Goal: Check status: Check status

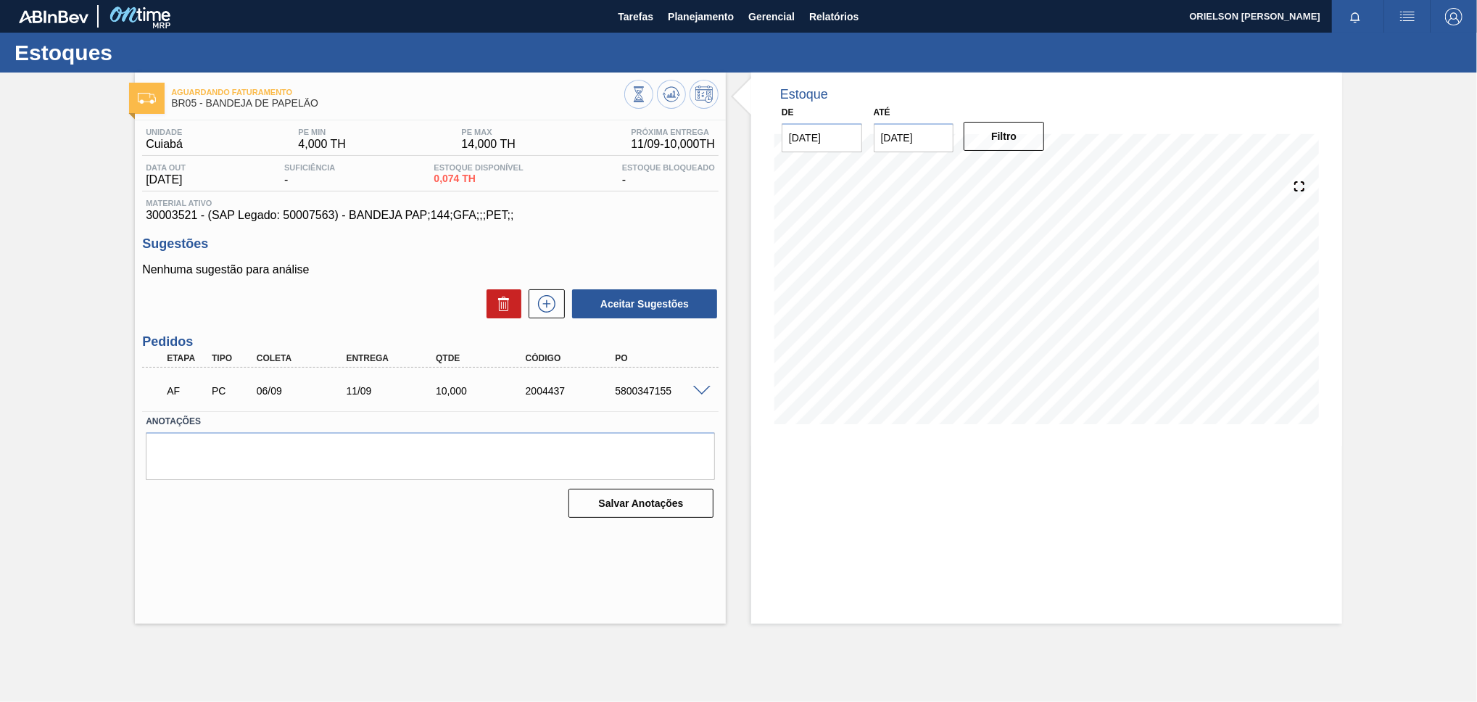
drag, startPoint x: 0, startPoint y: 193, endPoint x: 105, endPoint y: 94, distance: 144.6
click at [0, 0] on html "Tarefas Planejamento Gerencial Relatórios ORIELSON PEDROZO JACINTHO Marcar toda…" at bounding box center [738, 0] width 1477 height 0
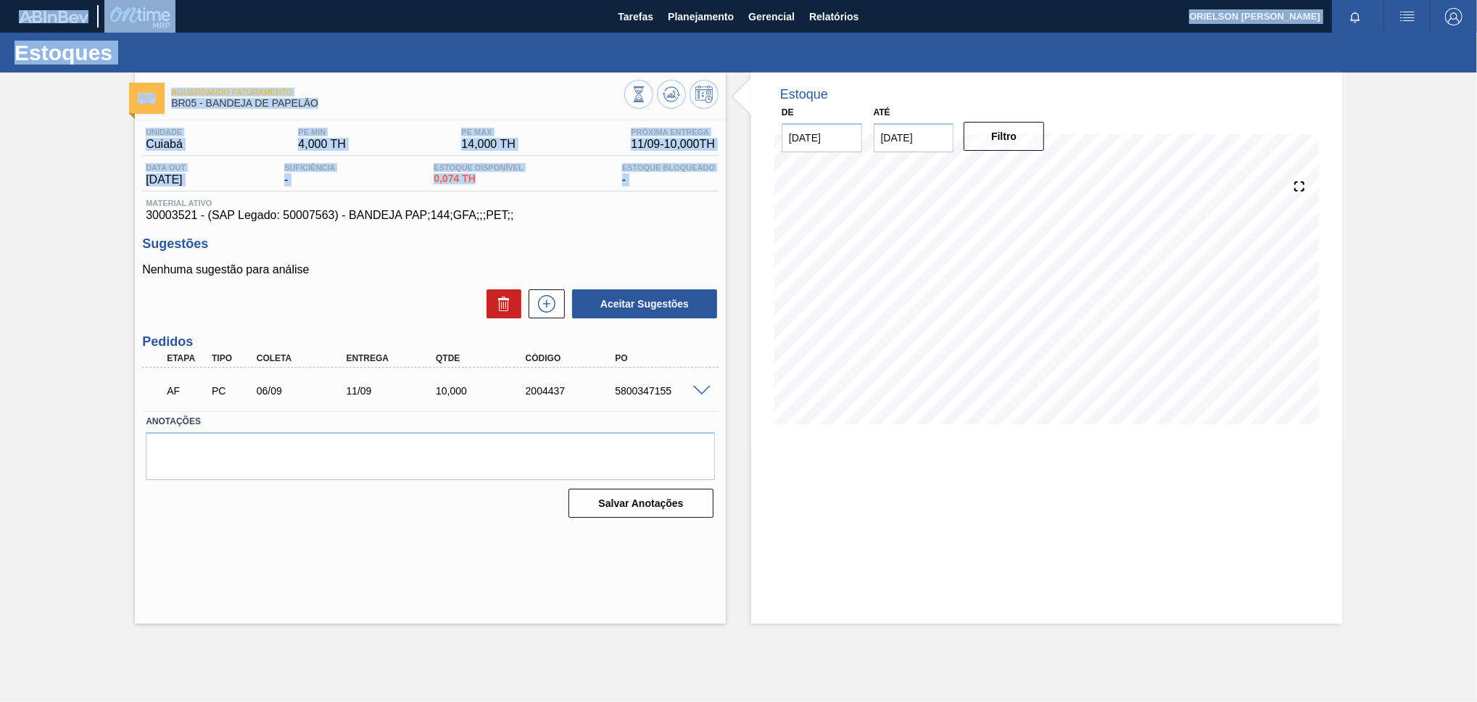
click at [137, 22] on img at bounding box center [139, 16] width 70 height 33
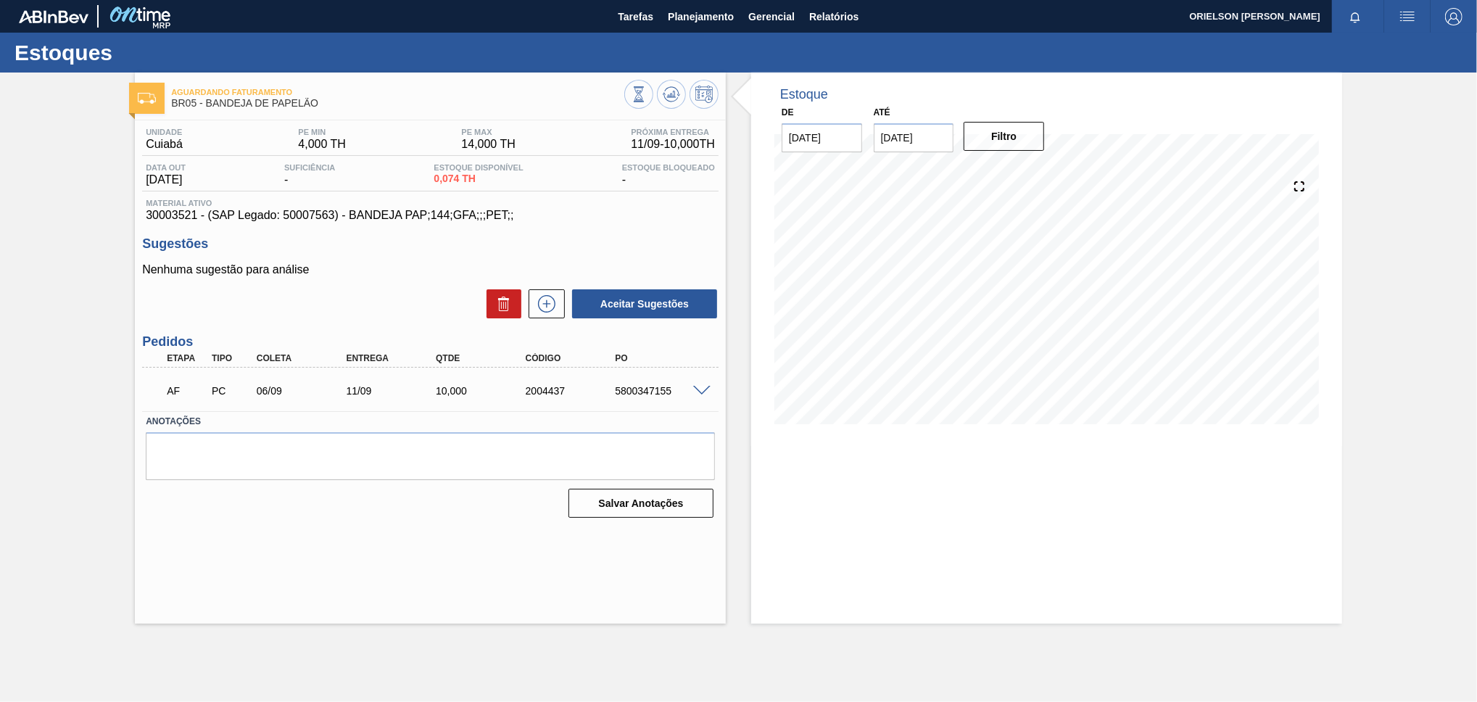
click at [141, 339] on div "Unidade Cuiabá PE MIN 4,000 TH PE MAX 14,000 TH Próxima Entrega 11/09 - 10,000 …" at bounding box center [430, 321] width 591 height 402
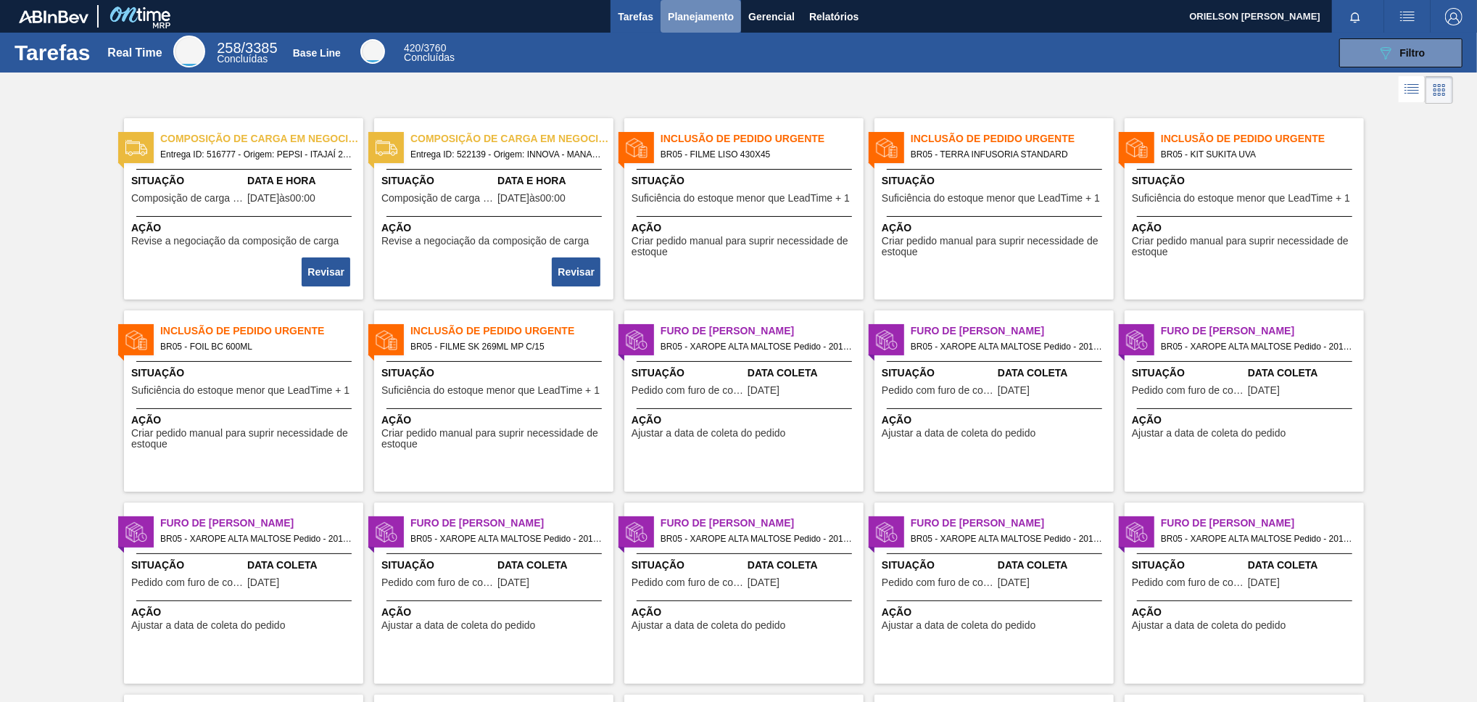
click at [699, 18] on span "Planejamento" at bounding box center [701, 16] width 66 height 17
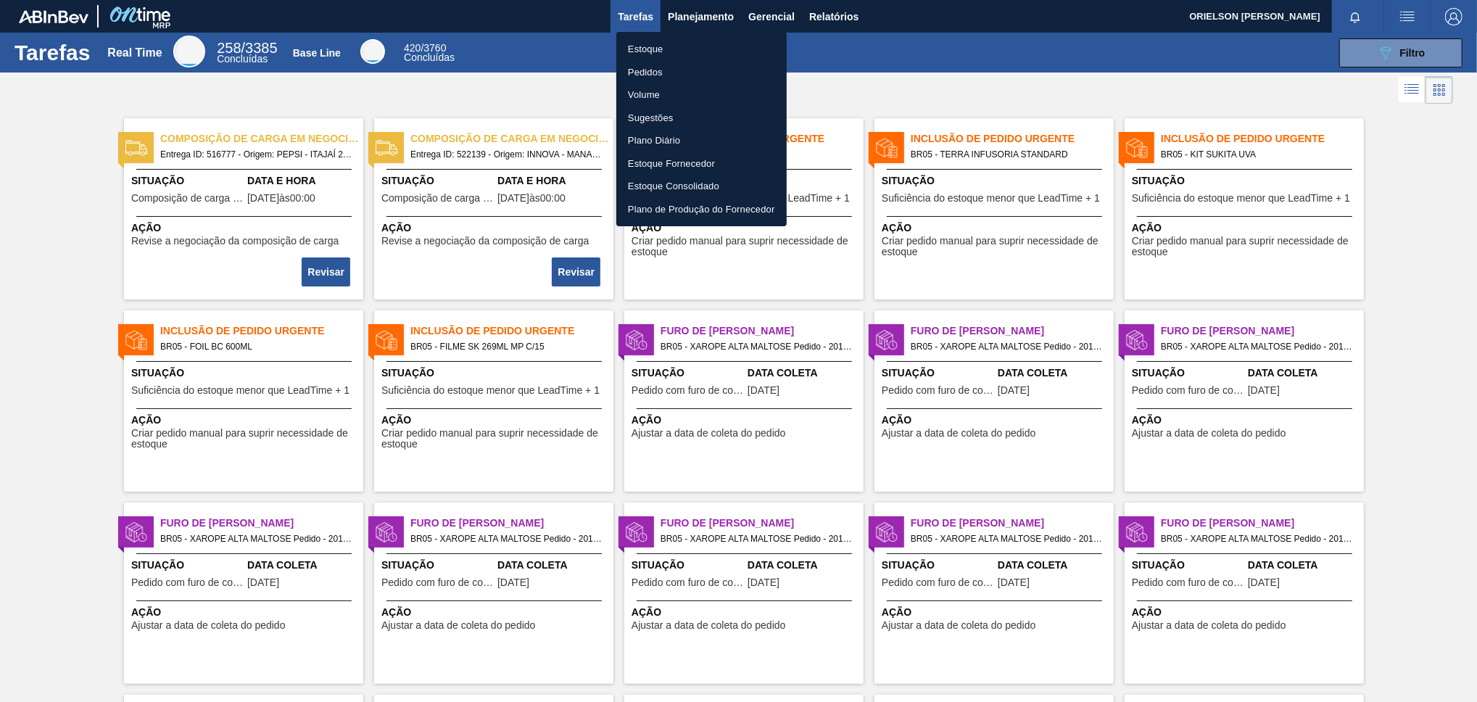
click at [642, 38] on li "Estoque" at bounding box center [701, 49] width 170 height 23
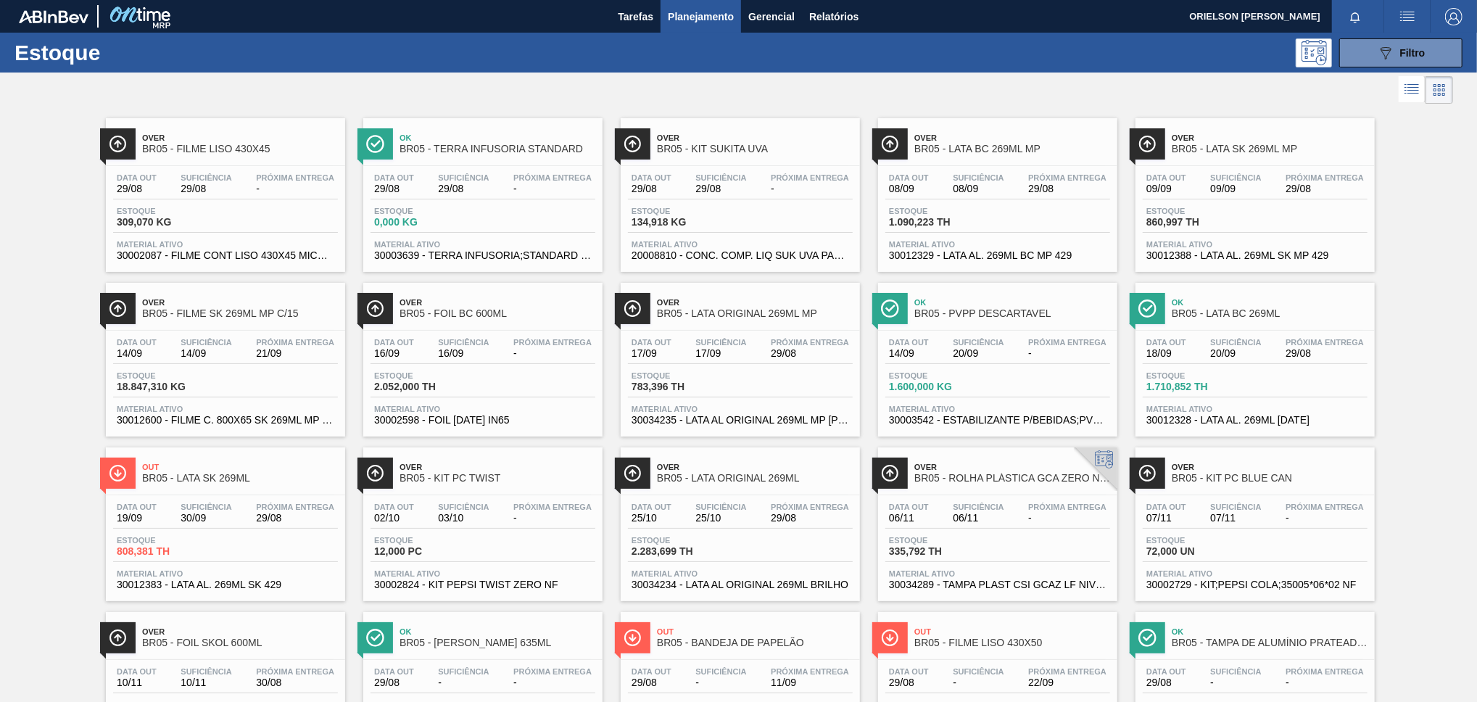
click at [1465, 45] on div "089F7B8B-B2A5-4AFE-B5C0-19BA573D28AC Filtro" at bounding box center [1401, 52] width 138 height 29
click at [1447, 51] on button "089F7B8B-B2A5-4AFE-B5C0-19BA573D28AC Filtro" at bounding box center [1400, 52] width 123 height 29
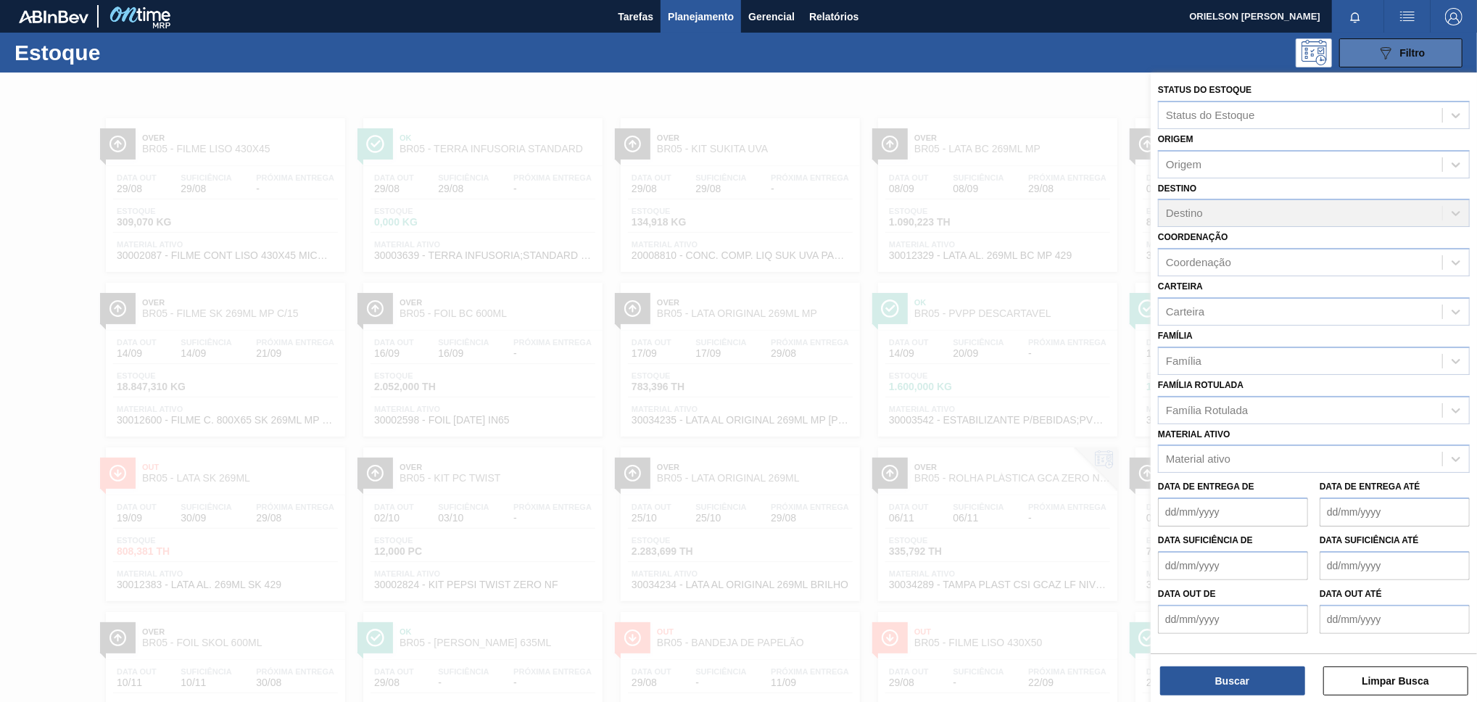
click at [1447, 51] on button "089F7B8B-B2A5-4AFE-B5C0-19BA573D28AC Filtro" at bounding box center [1400, 52] width 123 height 29
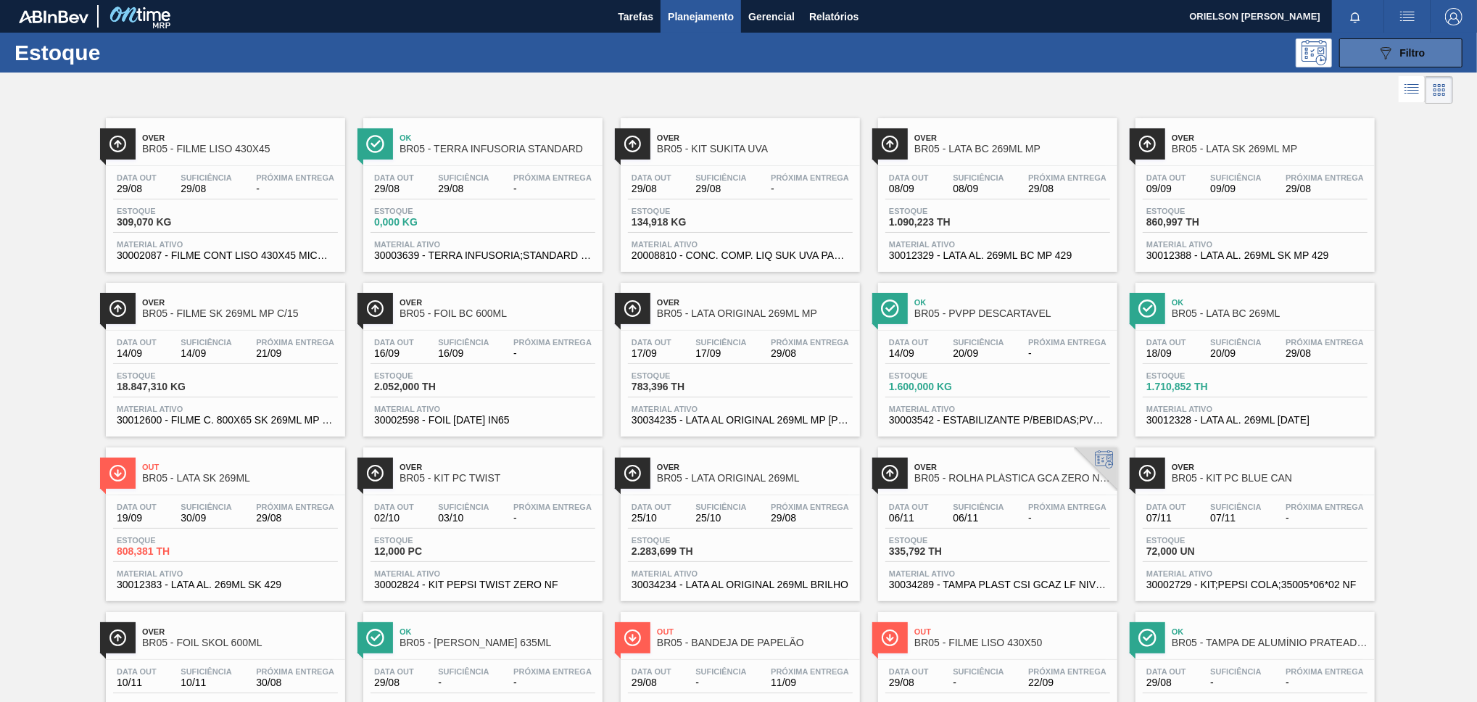
click at [1367, 58] on button "089F7B8B-B2A5-4AFE-B5C0-19BA573D28AC Filtro" at bounding box center [1400, 52] width 123 height 29
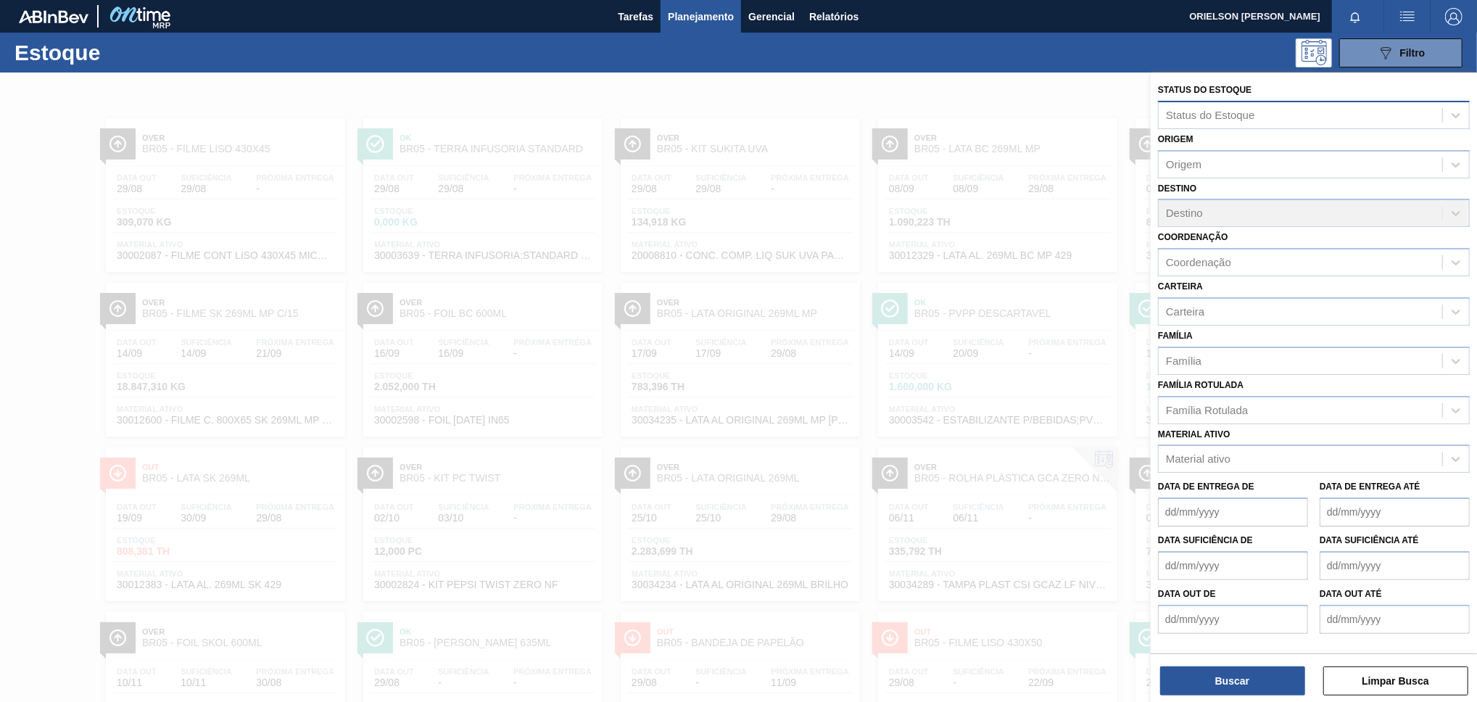
click at [1251, 120] on div "Status do Estoque" at bounding box center [1210, 115] width 89 height 12
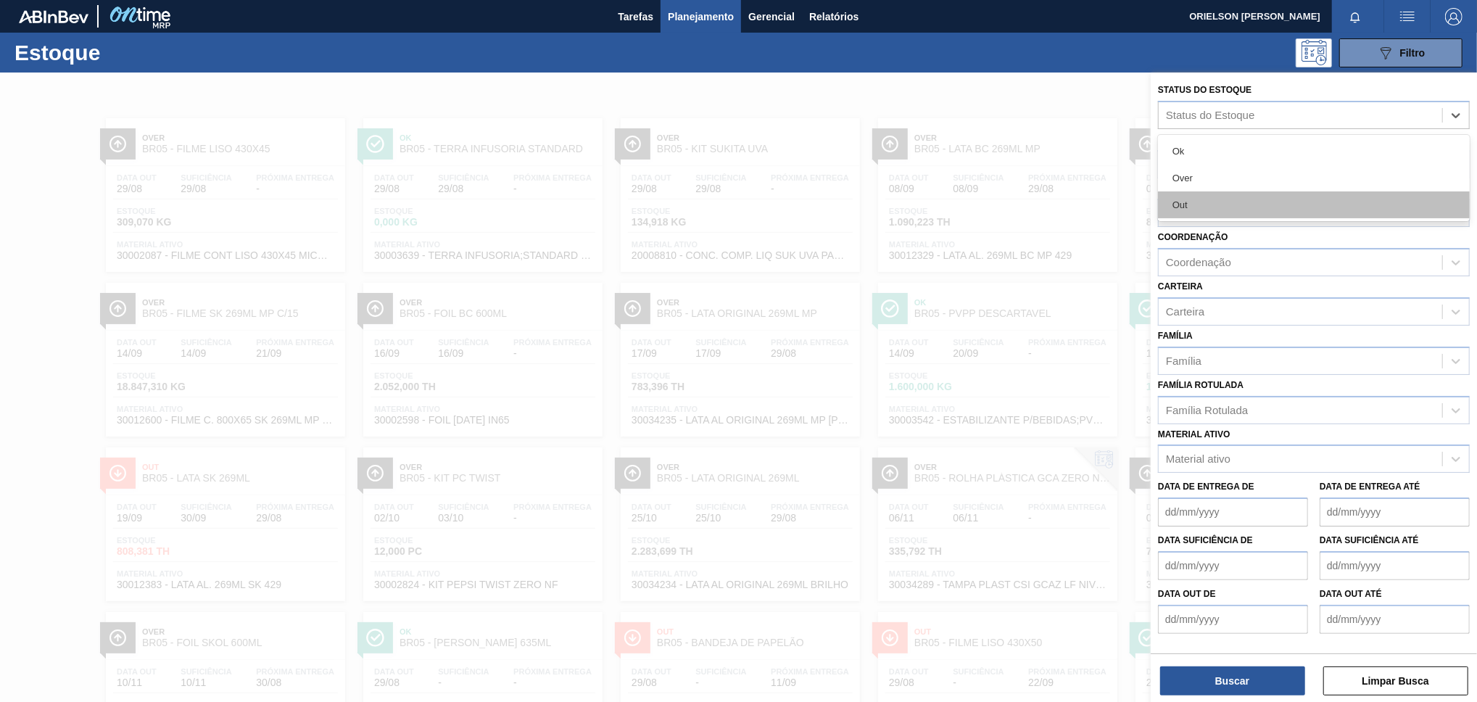
click at [1226, 216] on div "Out" at bounding box center [1314, 204] width 312 height 27
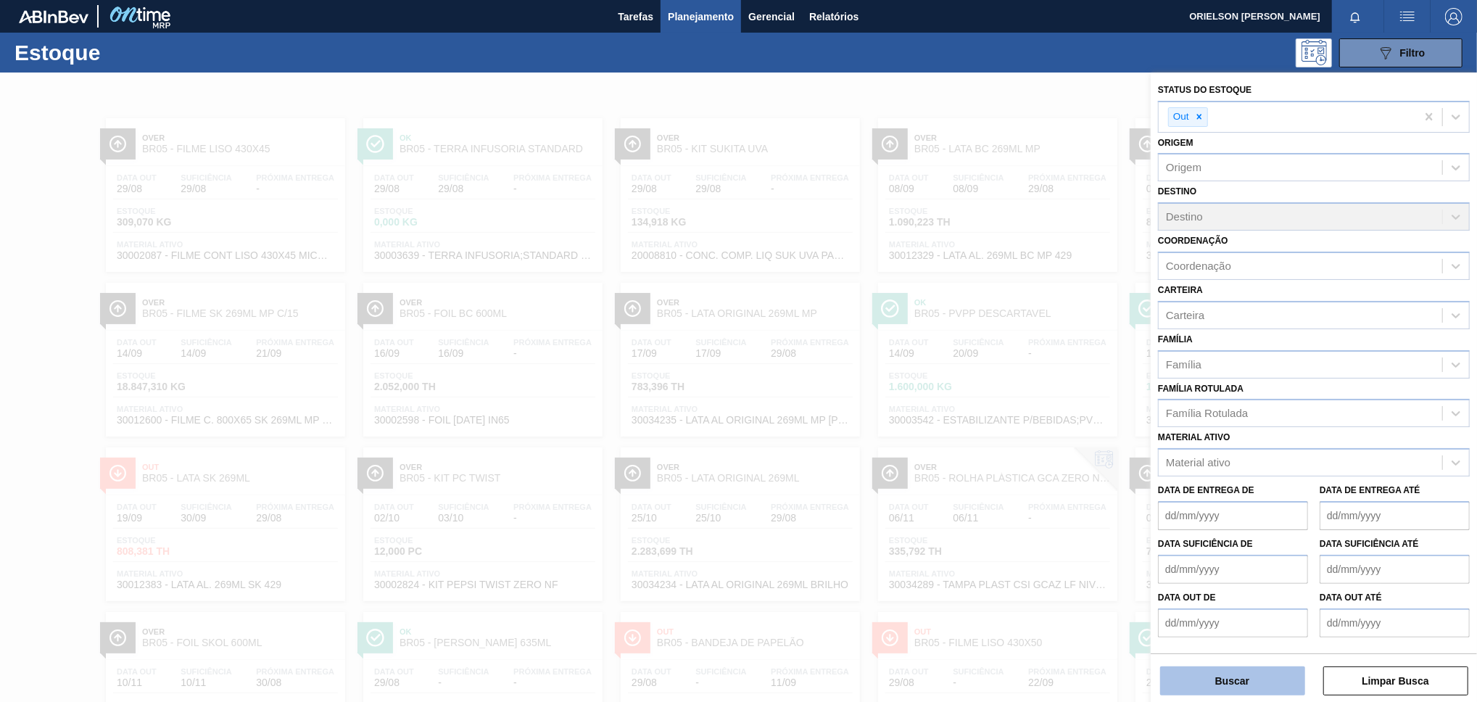
click at [1246, 681] on button "Buscar" at bounding box center [1232, 680] width 145 height 29
